Goal: Check status: Check status

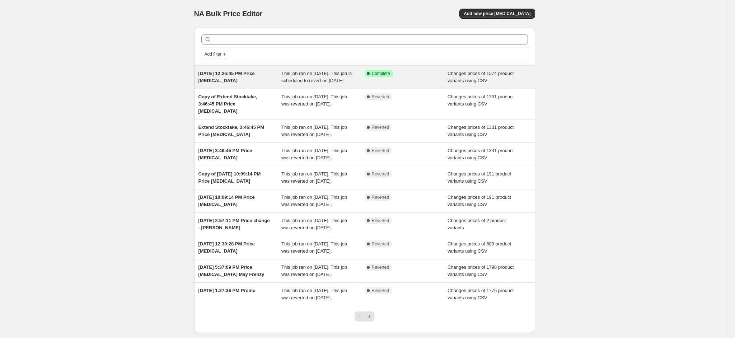
click at [464, 79] on span "Changes prices of 1574 product variants using CSV" at bounding box center [480, 77] width 66 height 13
